Goal: Task Accomplishment & Management: Use online tool/utility

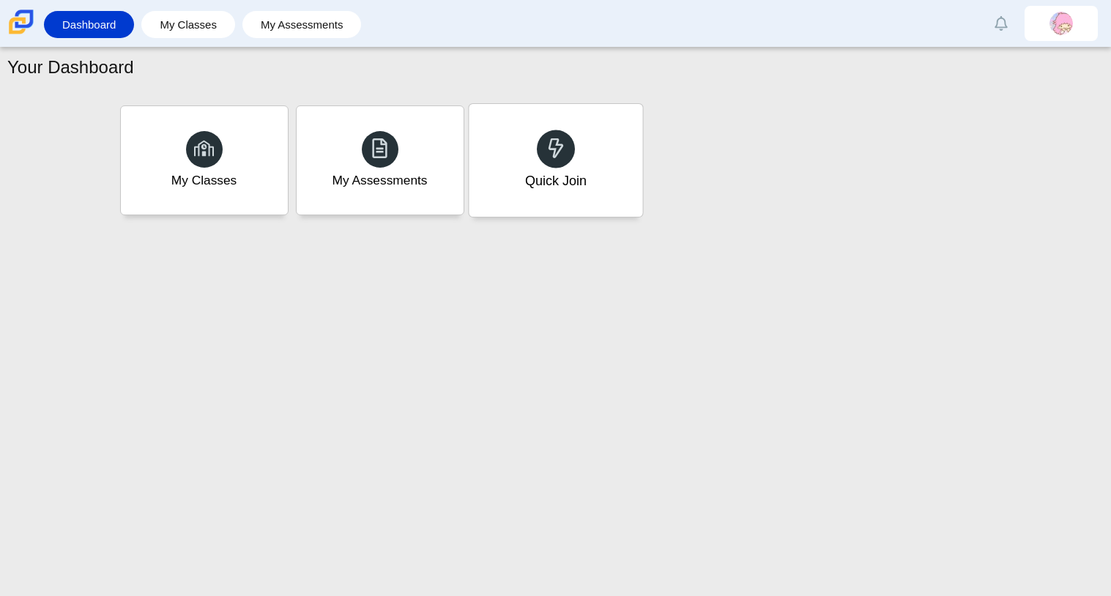
click at [550, 147] on use at bounding box center [555, 148] width 15 height 21
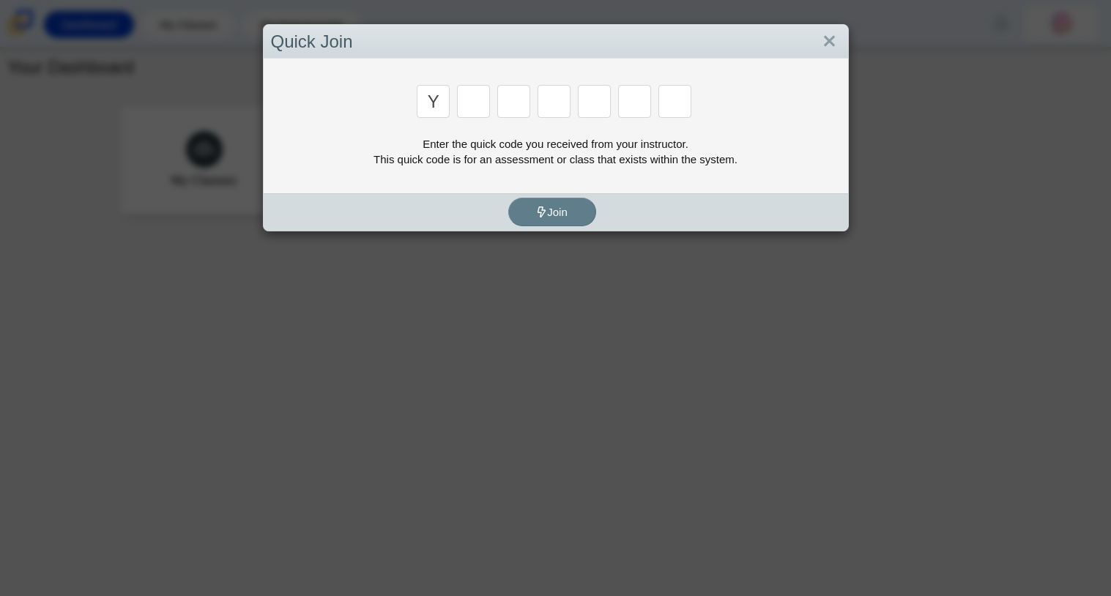
type input "y"
type input "3"
type input "k"
type input "e"
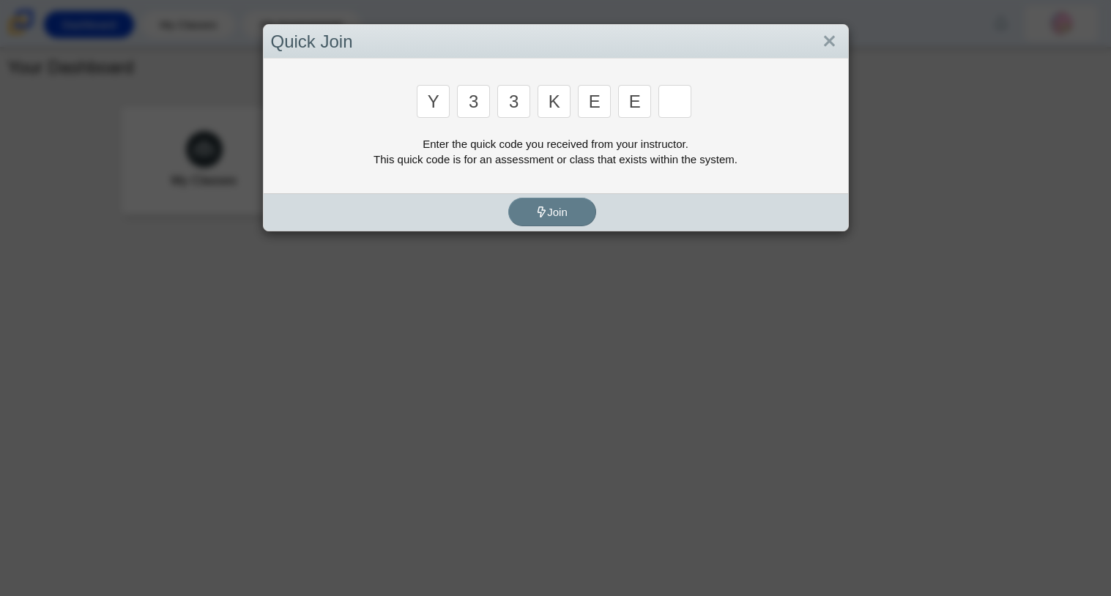
type input "e"
type input "4"
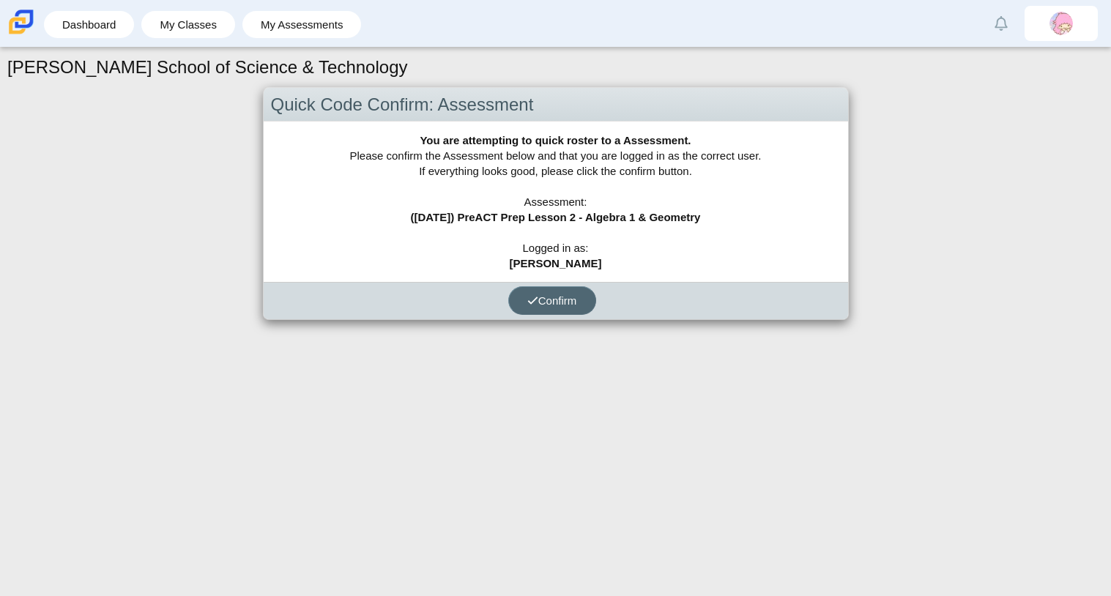
click at [567, 297] on span "Confirm" at bounding box center [552, 300] width 50 height 12
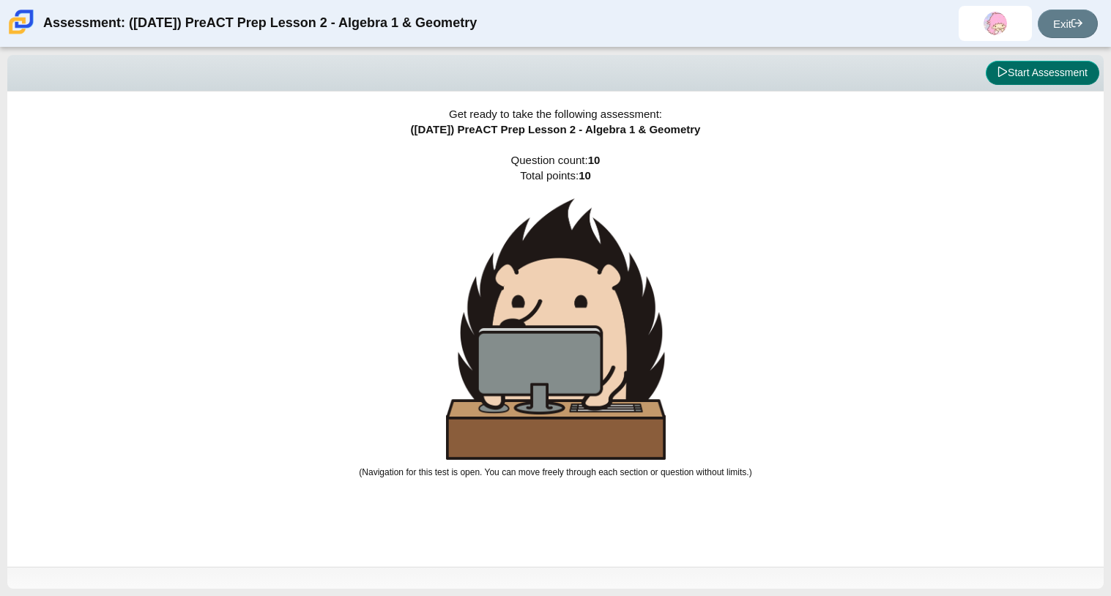
click at [1050, 75] on button "Start Assessment" at bounding box center [1042, 73] width 113 height 25
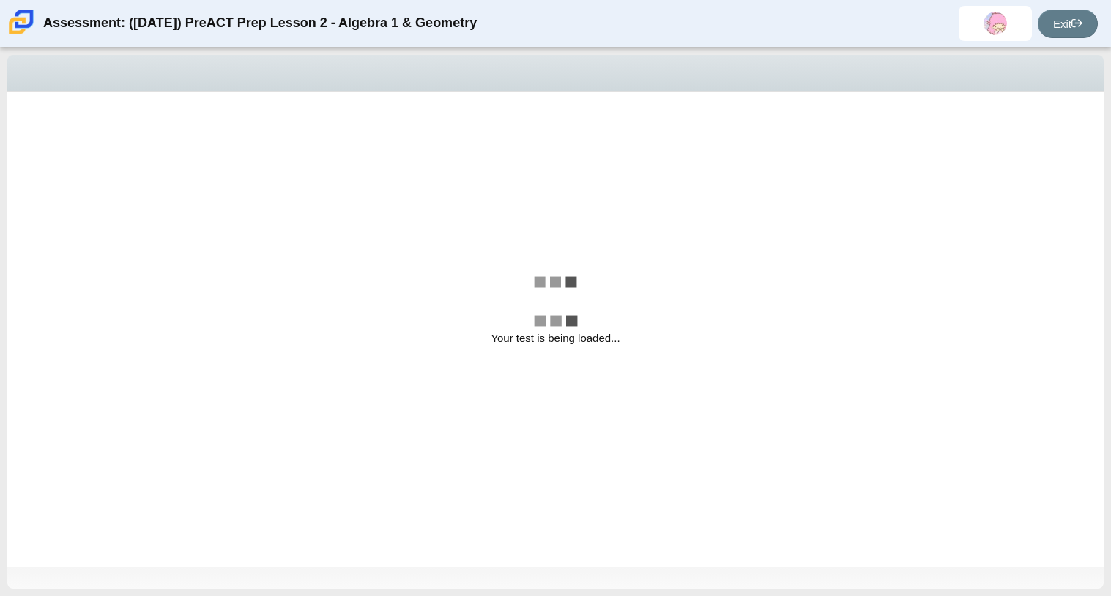
select select "97f4f5fa-a52e-4fed-af51-565bfcdf47cb"
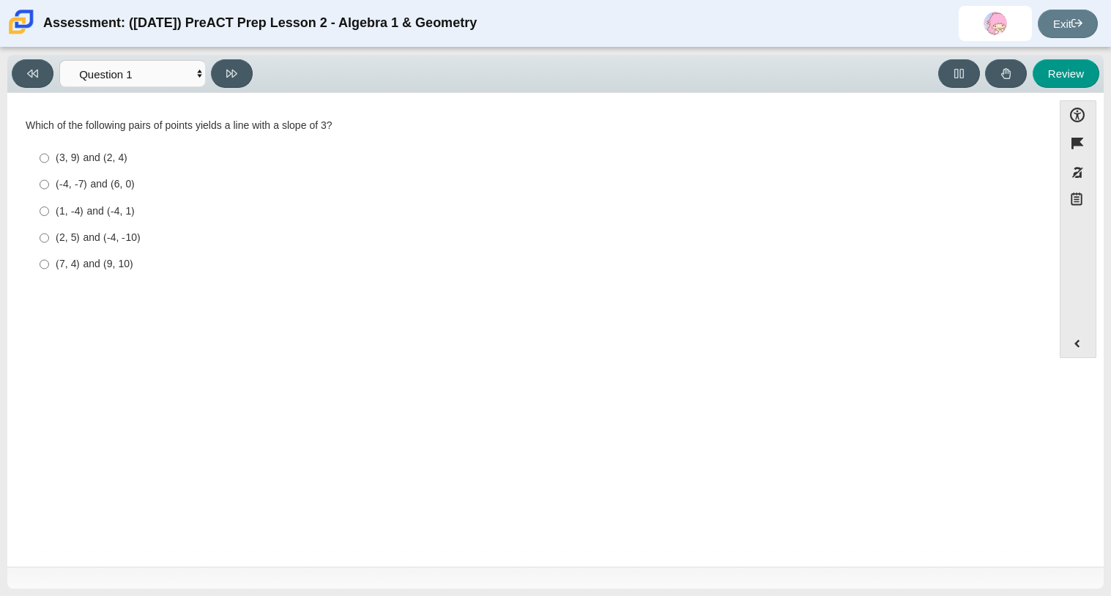
click at [127, 244] on div "(2, 5) and (-4, -10)" at bounding box center [541, 238] width 971 height 15
click at [49, 244] on input "(2, 5) and (-4, -10) (2, 5) and (-4, -10)" at bounding box center [45, 238] width 10 height 26
radio input "true"
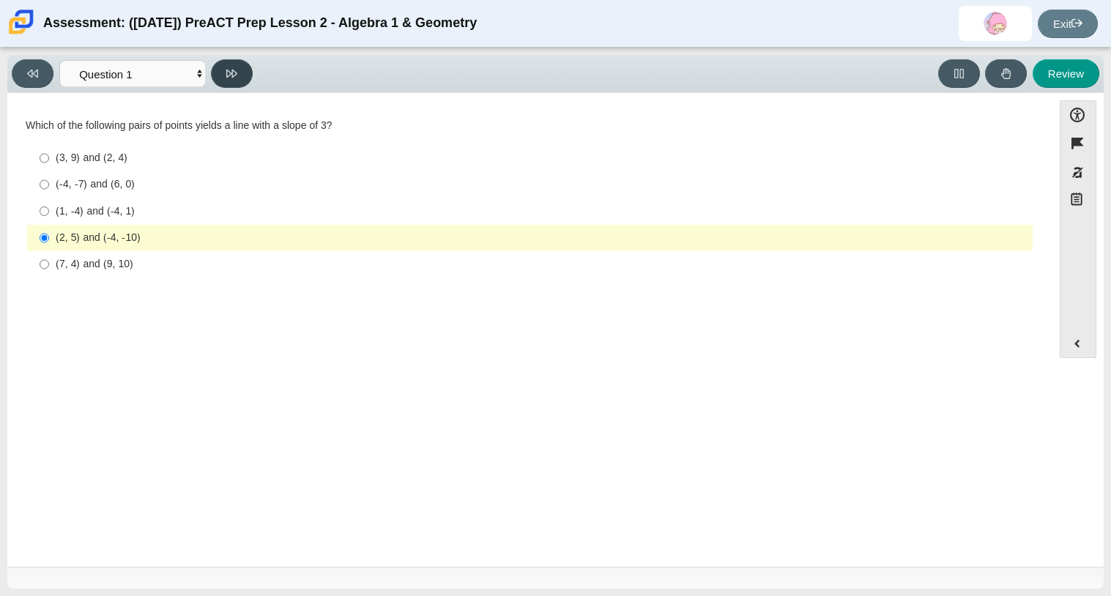
click at [230, 77] on icon at bounding box center [231, 73] width 11 height 11
select select "ec95ace6-bebc-42b8-9428-40567494d4da"
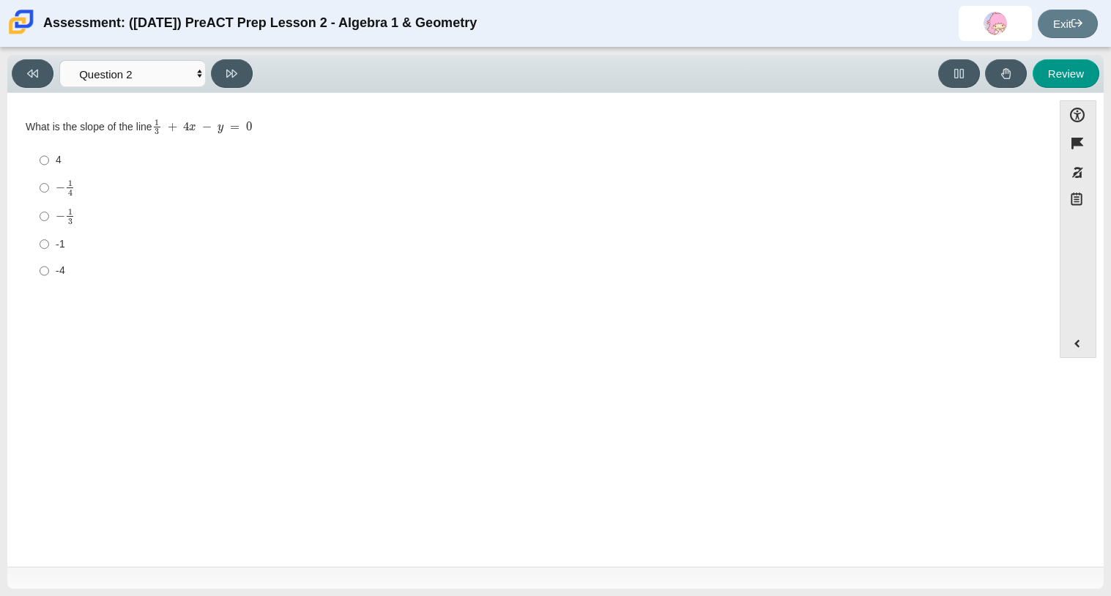
click at [74, 185] on mjx-container "− 1 4" at bounding box center [65, 187] width 19 height 28
click at [49, 185] on input "− 1 4 negative 1 fourth" at bounding box center [45, 188] width 10 height 29
radio input "true"
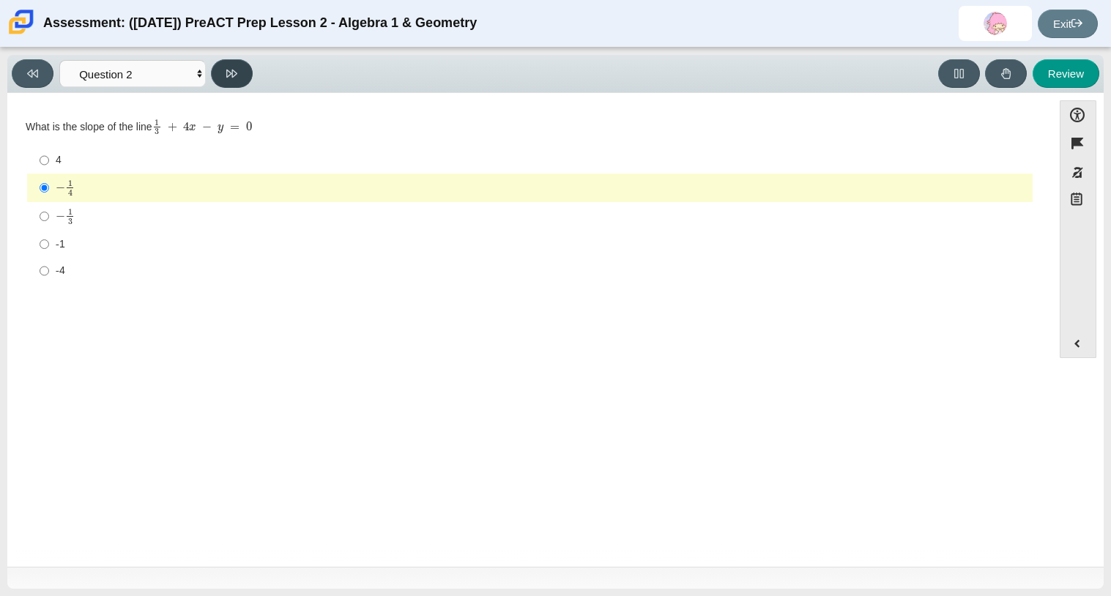
click at [242, 74] on button at bounding box center [232, 73] width 42 height 29
select select "96b71634-eacb-4f7e-8aef-411727d9bcba"
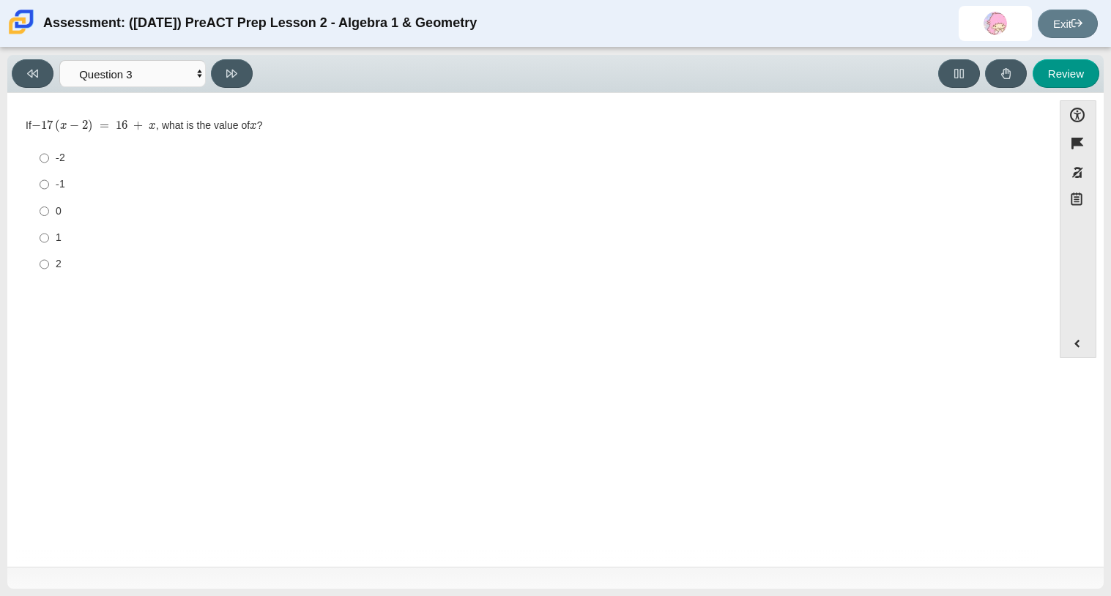
click at [58, 238] on div "1" at bounding box center [541, 238] width 971 height 15
click at [49, 238] on input "1 1" at bounding box center [45, 238] width 10 height 26
radio input "true"
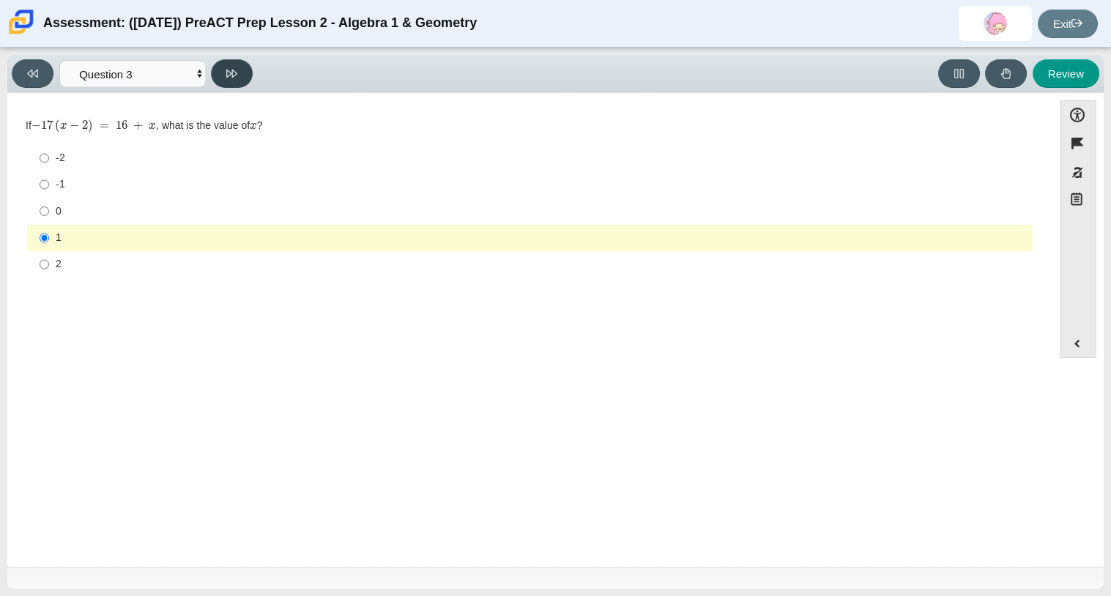
click at [236, 77] on icon at bounding box center [231, 73] width 11 height 11
select select "489dcffd-4e6a-49cf-a9d6-ad1d4a911a4e"
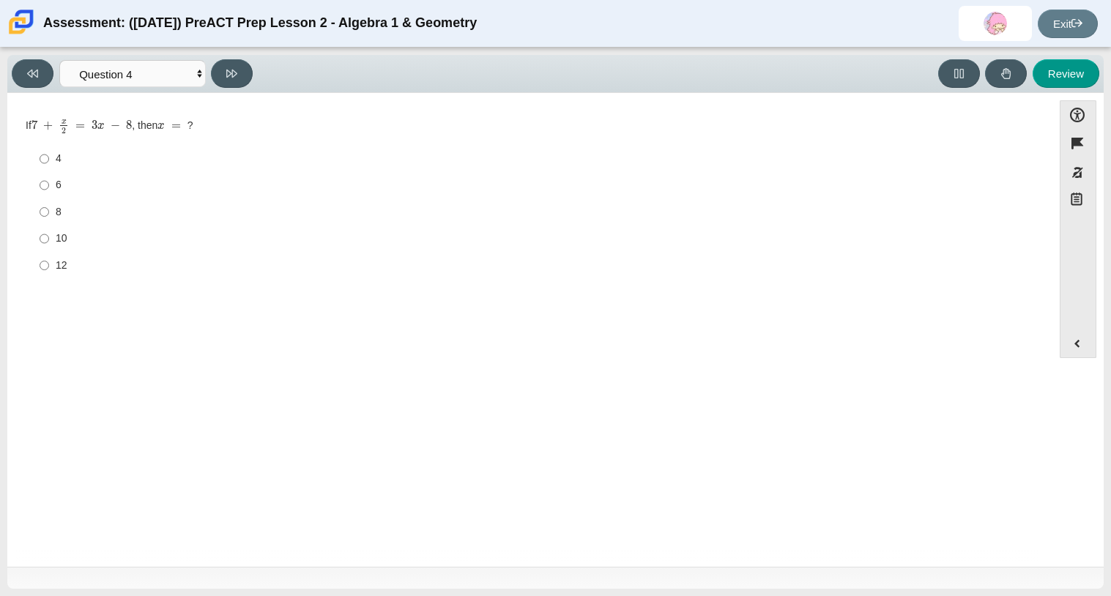
click at [50, 214] on label "8 8" at bounding box center [530, 211] width 1003 height 26
click at [49, 214] on input "8 8" at bounding box center [45, 211] width 10 height 26
radio input "true"
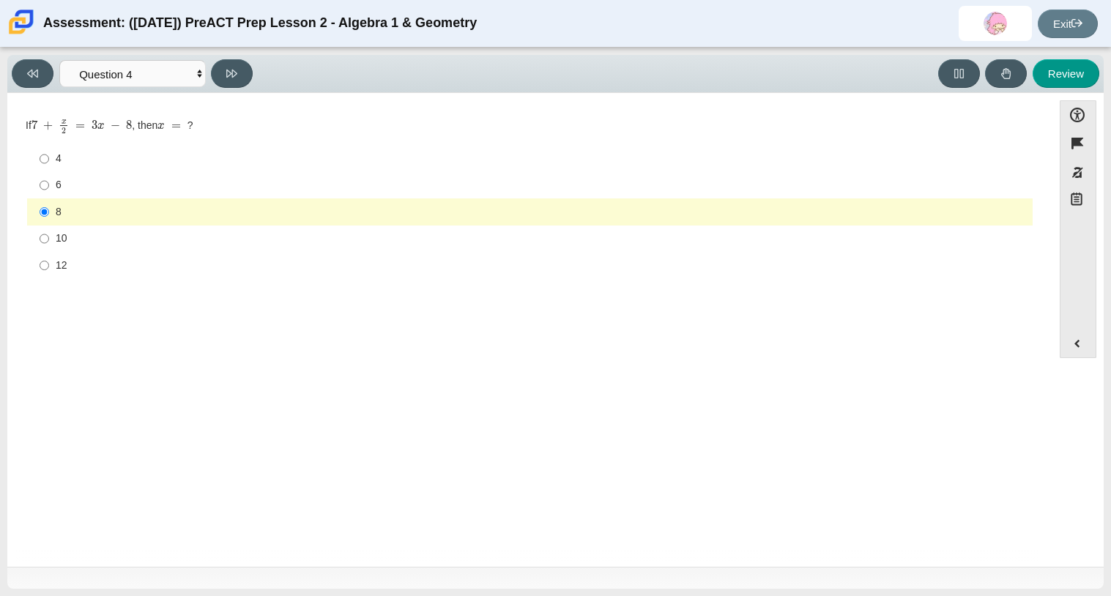
click at [204, 48] on div "Viewing Question 4 of 10 in Pacing Mode Questions Question 1 Question 2 Questio…" at bounding box center [555, 322] width 1111 height 548
click at [229, 73] on icon at bounding box center [231, 74] width 11 height 8
select select "ed62e223-81bd-4cbf-ab48-ab975844bd1f"
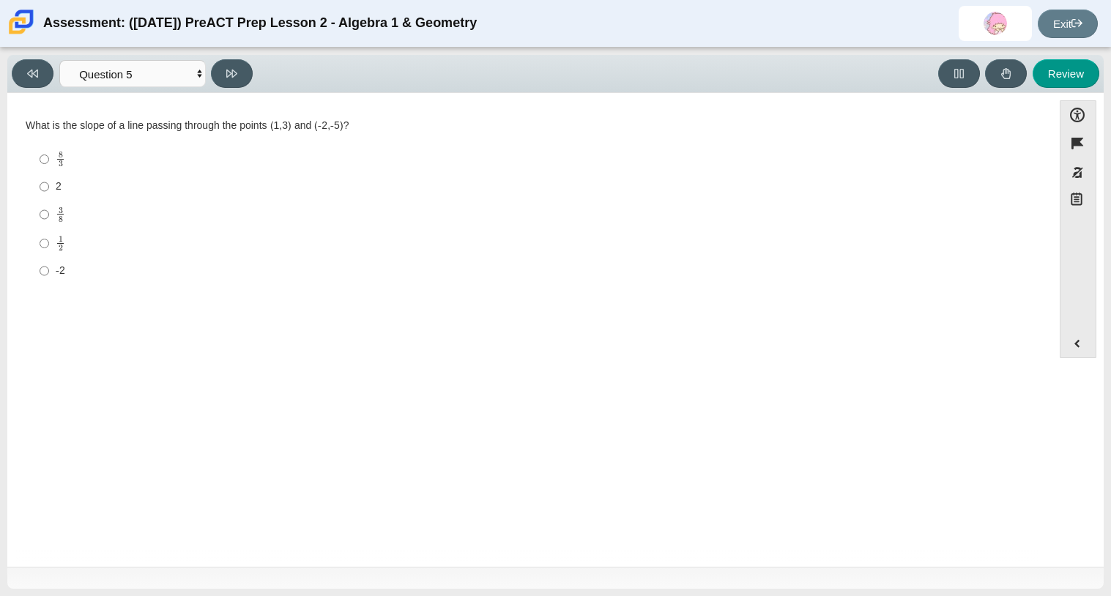
click at [51, 185] on label "2 2" at bounding box center [530, 187] width 1003 height 26
click at [49, 185] on input "2 2" at bounding box center [45, 187] width 10 height 26
radio input "true"
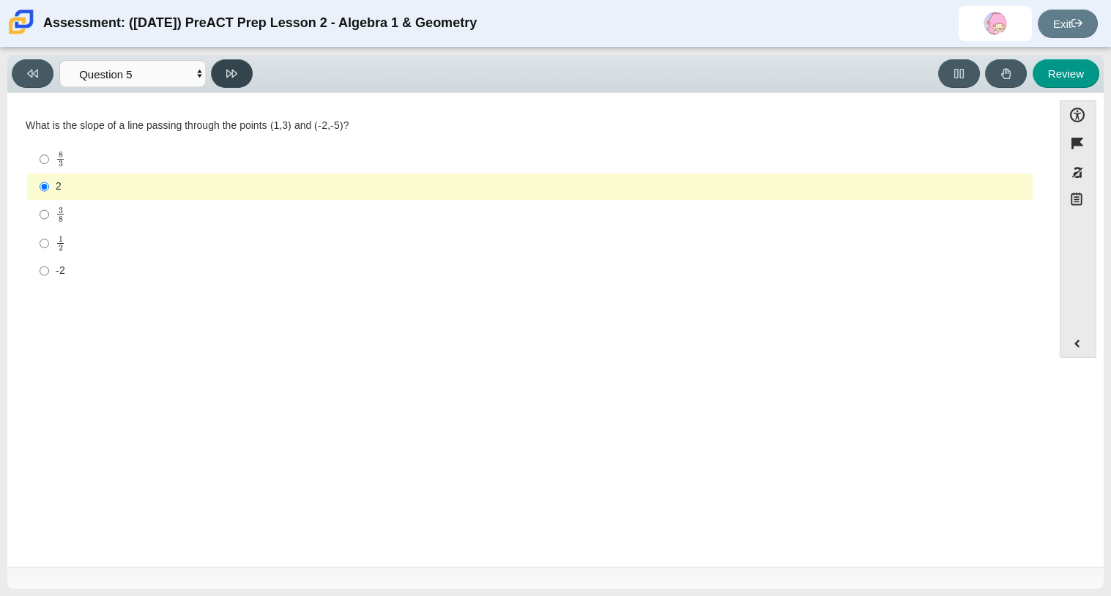
click at [233, 81] on button at bounding box center [232, 73] width 42 height 29
select select "210571de-36a6-4d8e-a361-ceff8ef801dc"
